Goal: Information Seeking & Learning: Learn about a topic

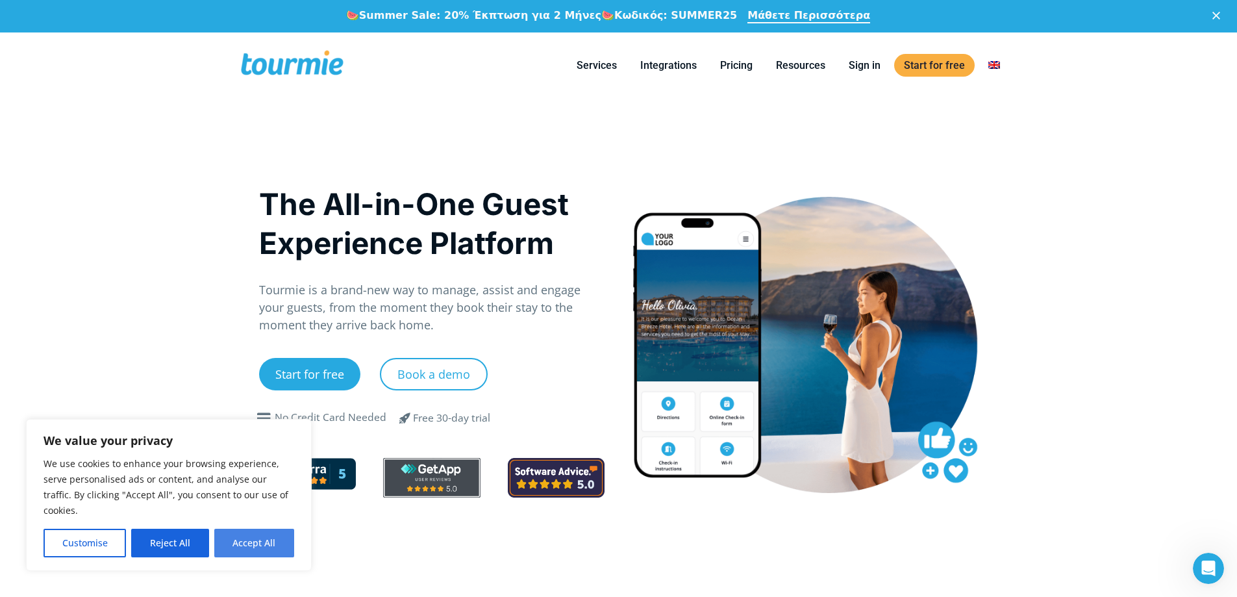
click at [247, 549] on button "Accept All" at bounding box center [254, 543] width 80 height 29
checkbox input "true"
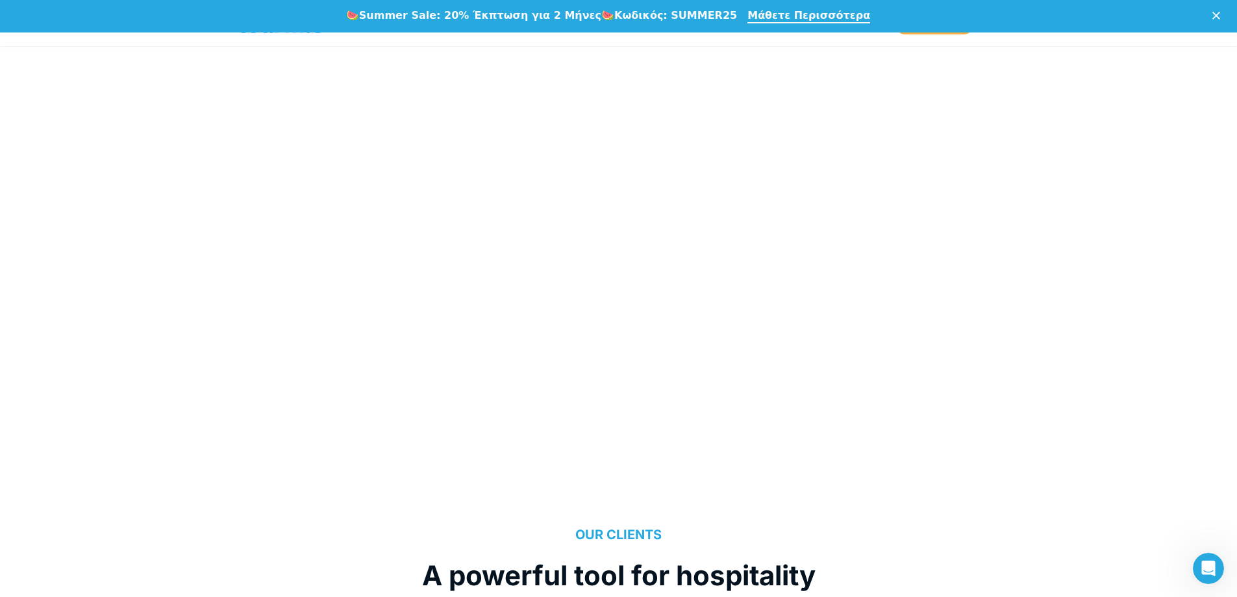
scroll to position [796, 0]
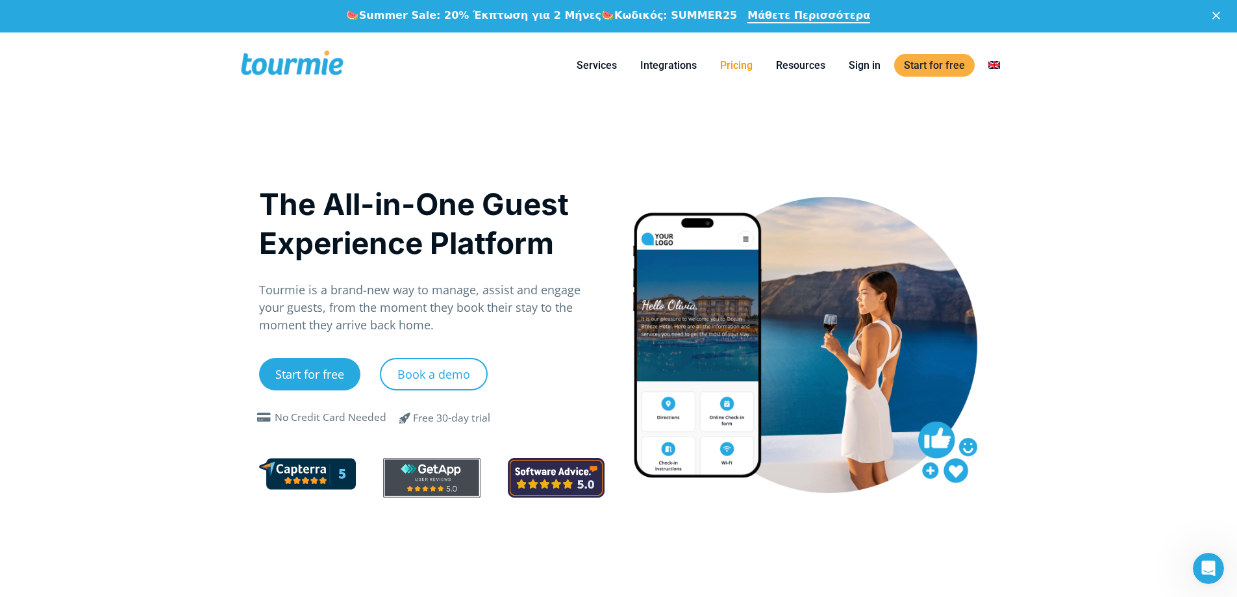
click at [735, 63] on link "Pricing" at bounding box center [737, 65] width 52 height 16
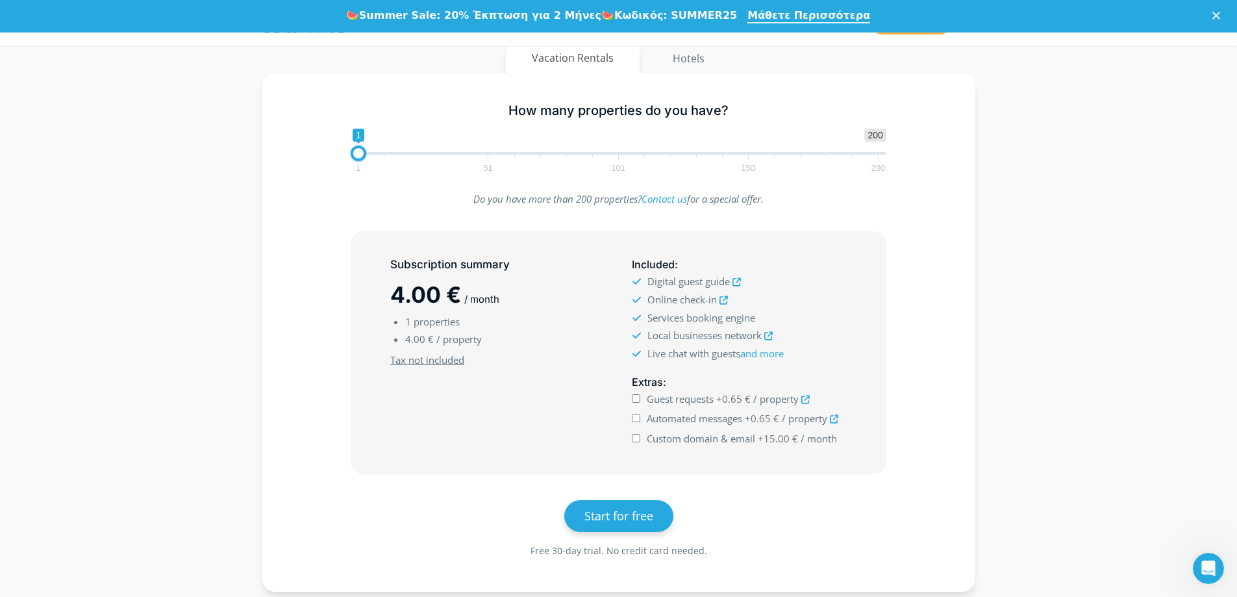
scroll to position [199, 0]
click at [637, 395] on input "Guest requests +0.65 € / property" at bounding box center [636, 395] width 8 height 8
checkbox input "true"
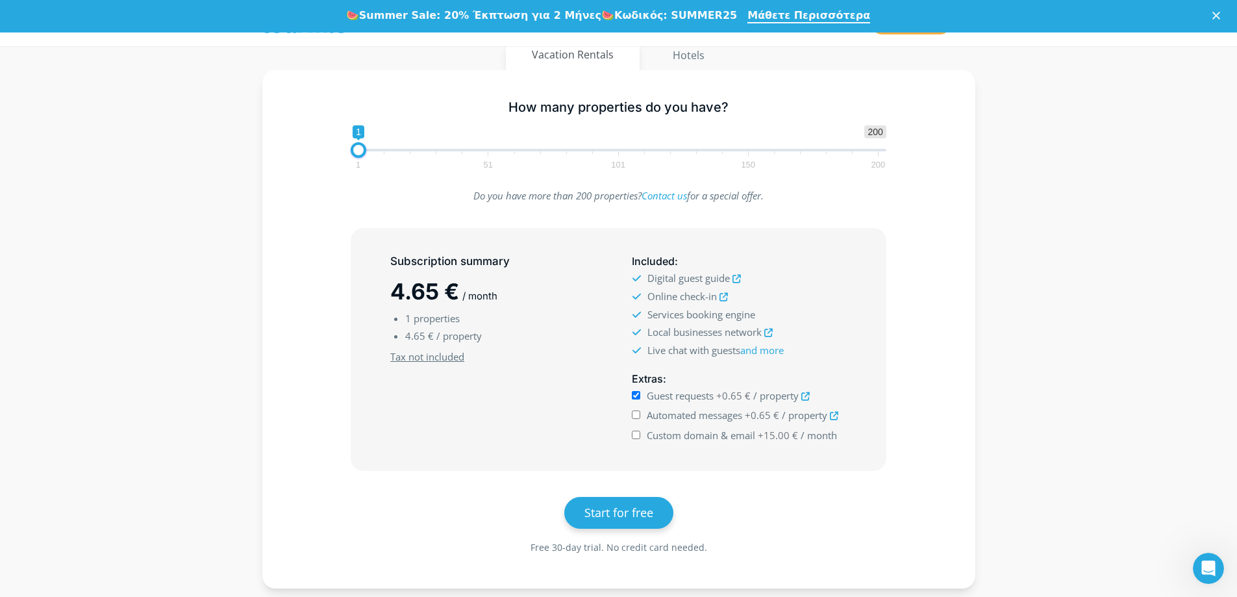
click at [638, 415] on input "Automated messages +0.65 € / property" at bounding box center [636, 415] width 8 height 8
checkbox input "true"
click at [635, 435] on input "Custom domain & email +15.00 € / month" at bounding box center [636, 435] width 8 height 8
checkbox input "true"
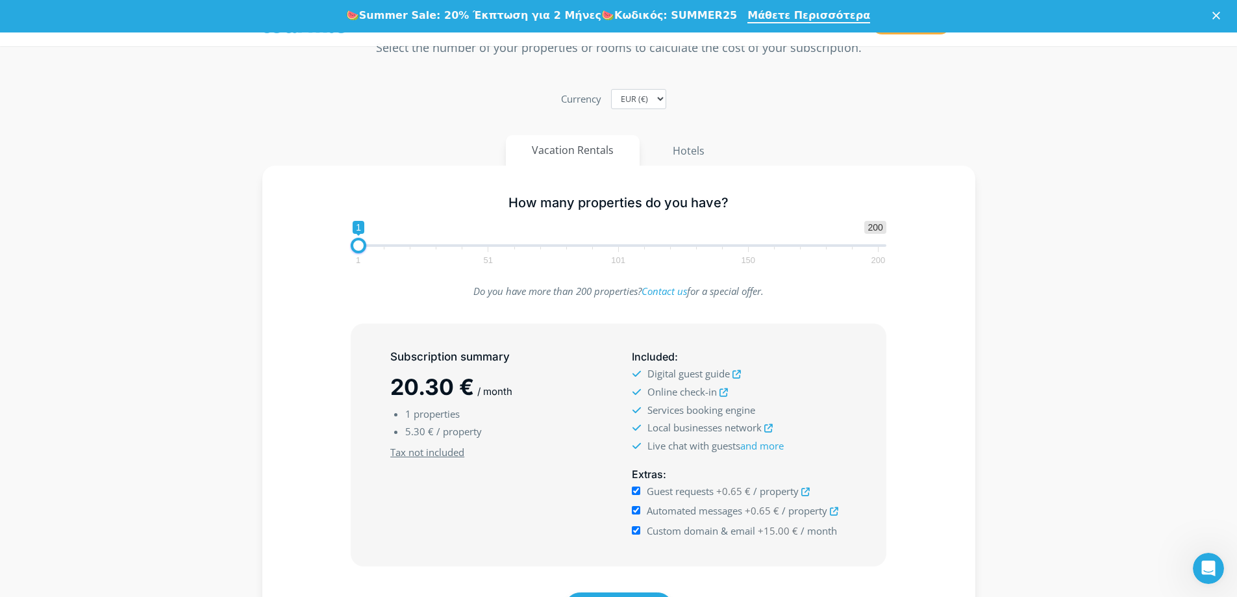
scroll to position [0, 0]
